Goal: Transaction & Acquisition: Book appointment/travel/reservation

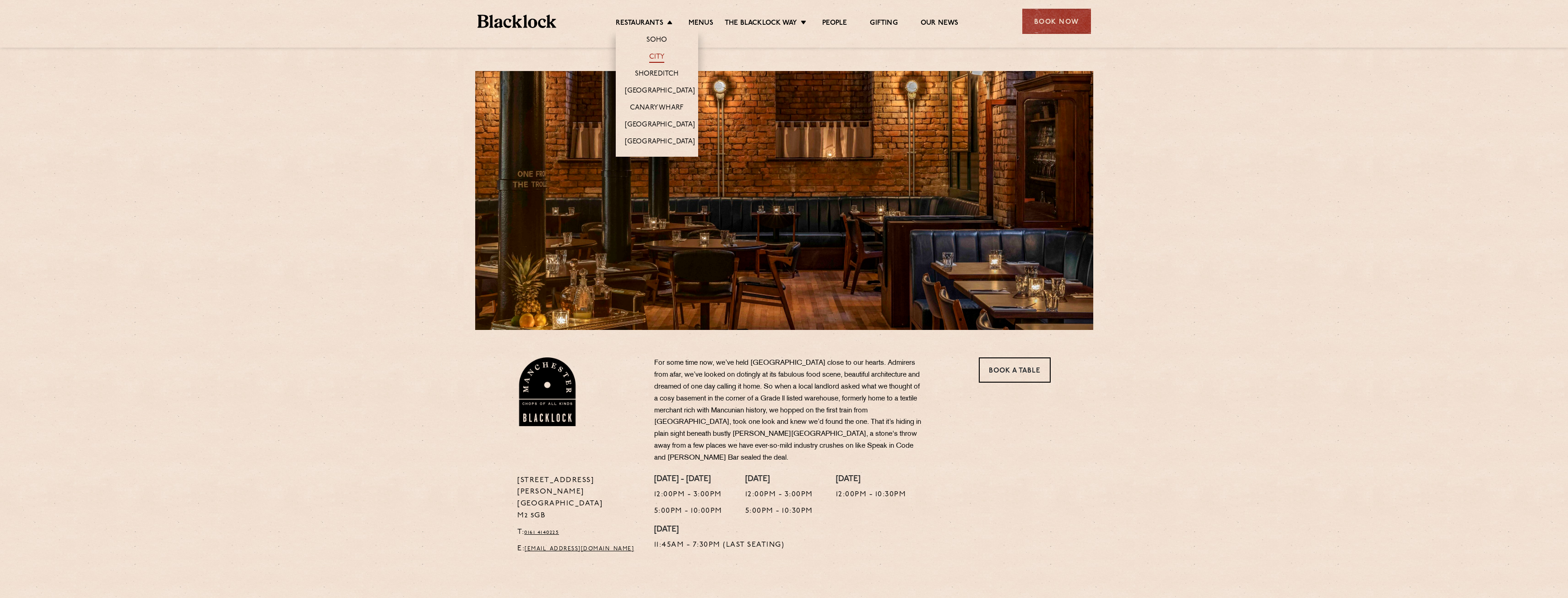
click at [662, 57] on link "City" at bounding box center [657, 57] width 16 height 10
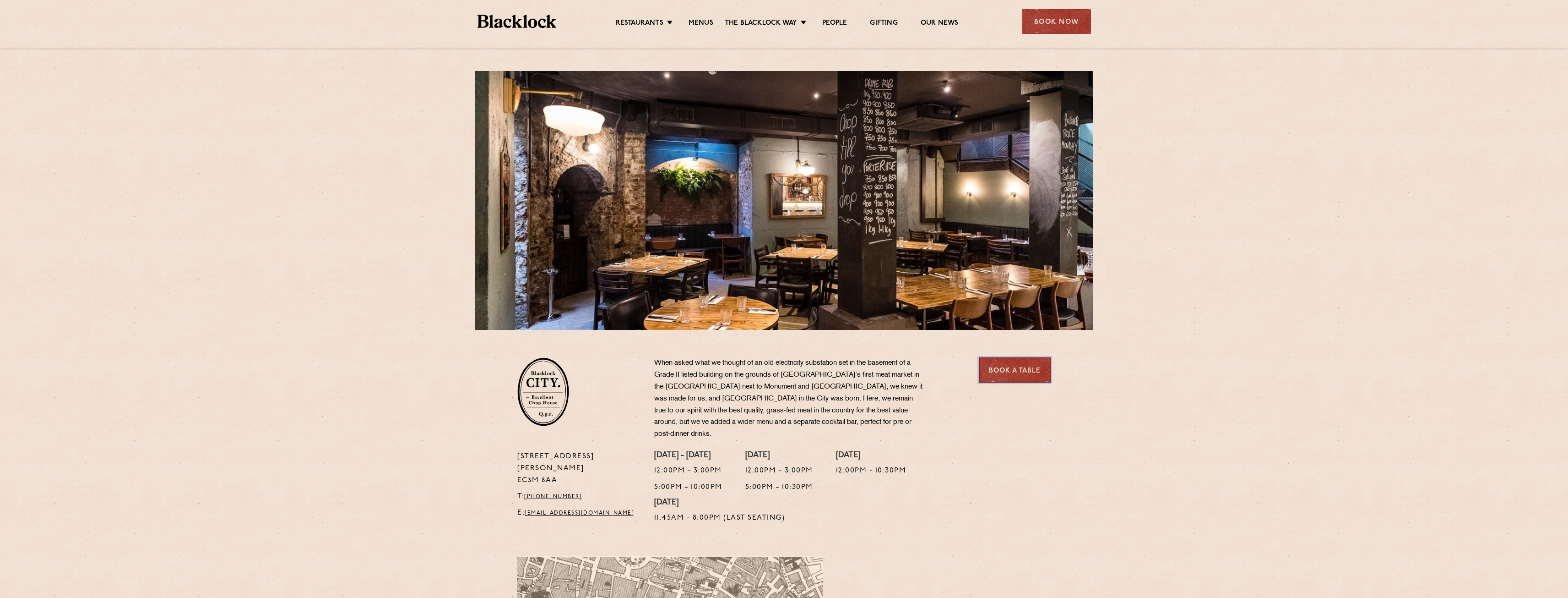
click at [1012, 367] on link "Book a Table" at bounding box center [1015, 370] width 72 height 25
